Goal: Task Accomplishment & Management: Use online tool/utility

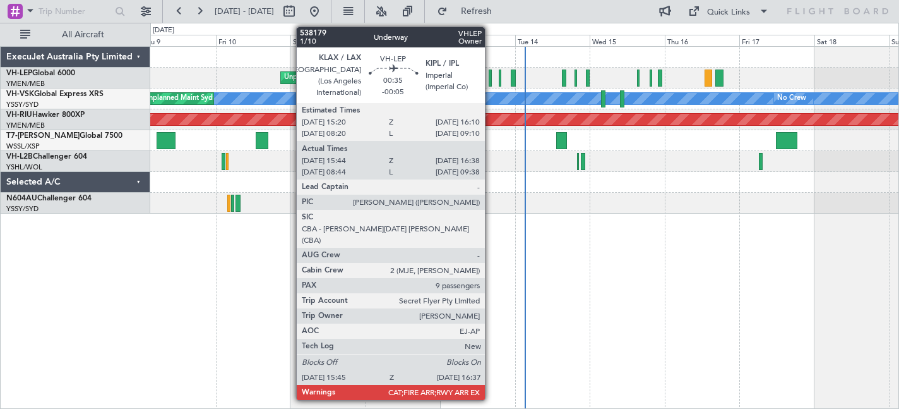
click at [491, 76] on div at bounding box center [490, 77] width 3 height 17
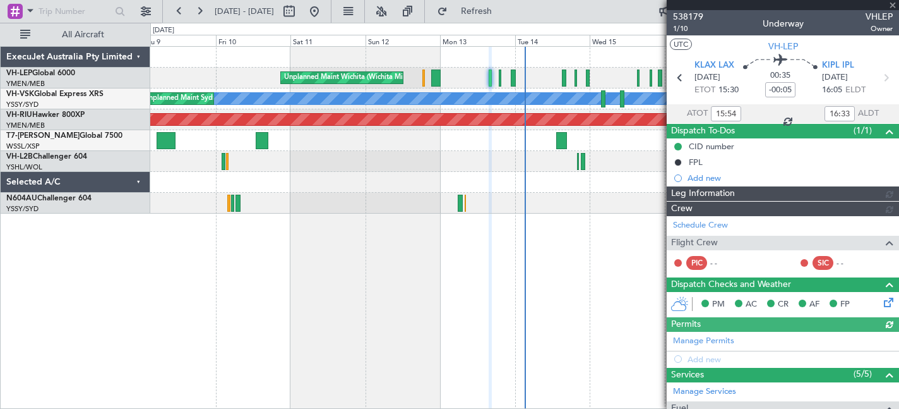
type input "[PERSON_NAME] (KYA)"
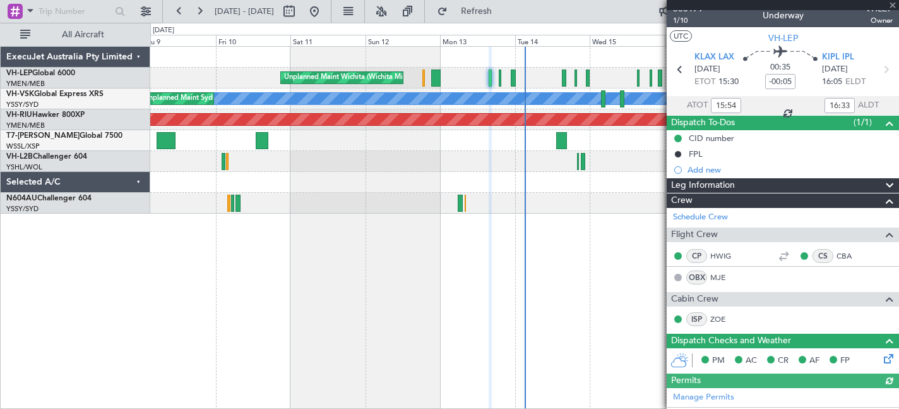
scroll to position [14, 0]
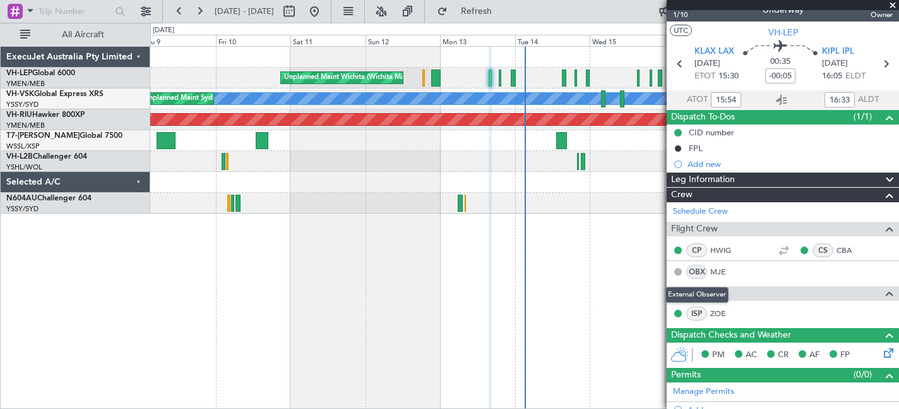
click at [695, 269] on div "OBX" at bounding box center [696, 272] width 21 height 14
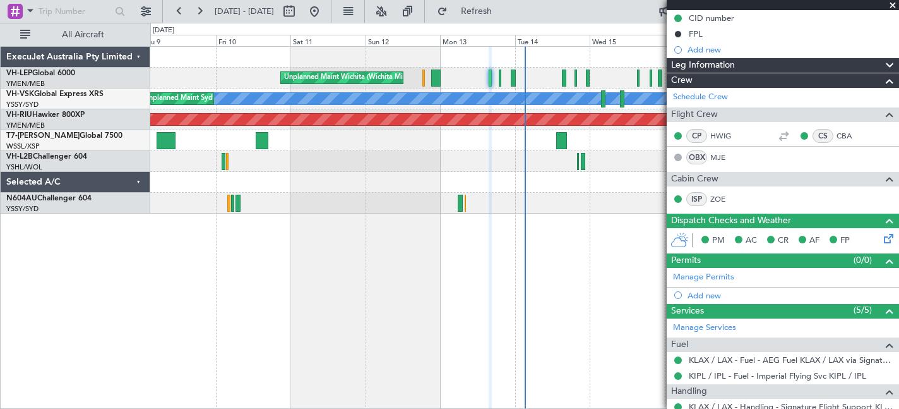
scroll to position [126, 0]
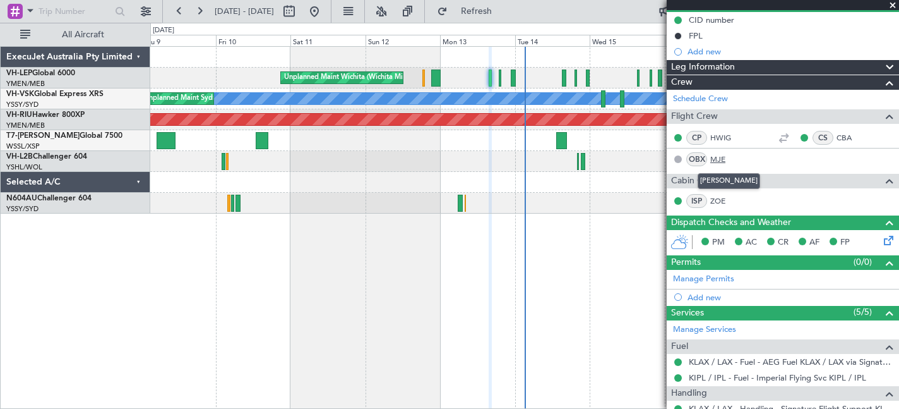
click at [715, 156] on link "MJE" at bounding box center [724, 158] width 28 height 11
click at [893, 3] on span at bounding box center [893, 5] width 13 height 11
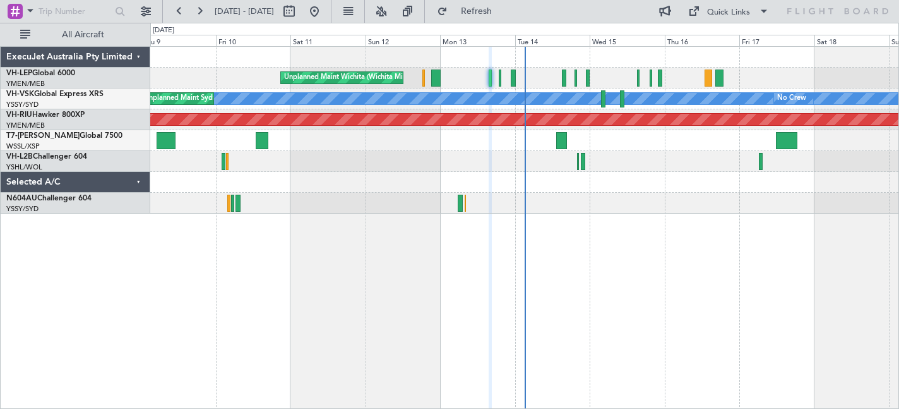
type input "0"
